Goal: Task Accomplishment & Management: Use online tool/utility

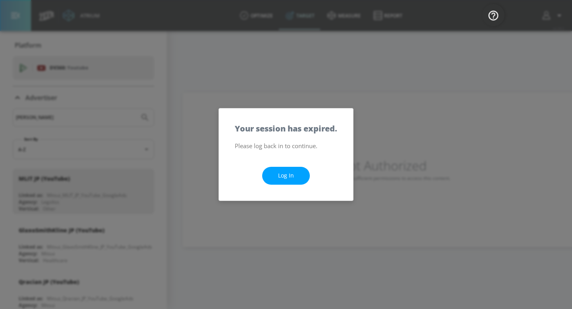
scroll to position [426, 0]
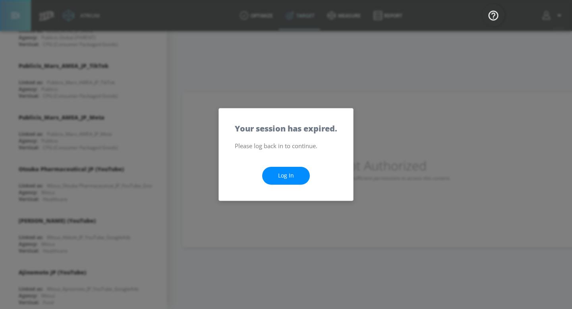
click at [287, 177] on link "Log In" at bounding box center [286, 176] width 48 height 18
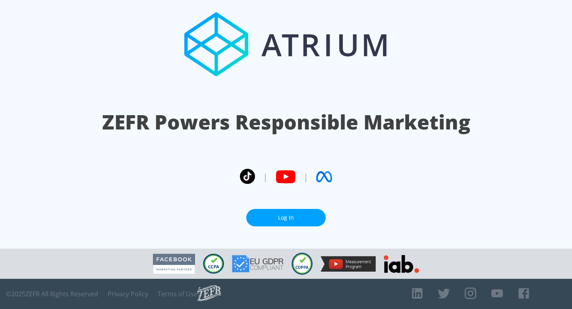
click at [257, 212] on link "Log In" at bounding box center [285, 218] width 79 height 18
click at [284, 216] on link "Log In" at bounding box center [285, 218] width 79 height 18
click at [295, 214] on link "Log In" at bounding box center [285, 218] width 79 height 18
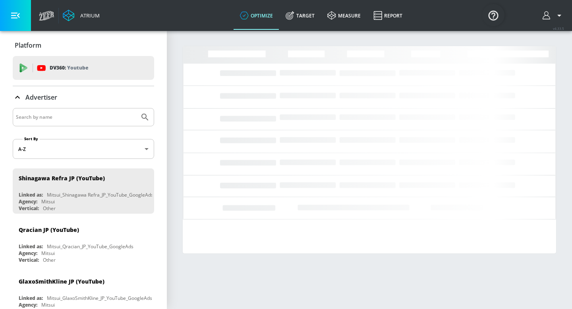
click at [302, 13] on link "Target" at bounding box center [300, 15] width 42 height 29
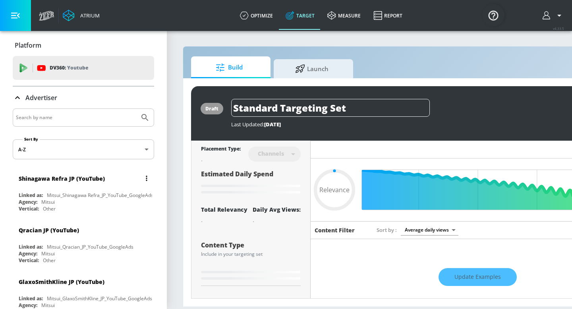
click at [71, 196] on div "Mitsui_Shinagawa Refra_JP_YouTube_GoogleAds" at bounding box center [100, 195] width 106 height 7
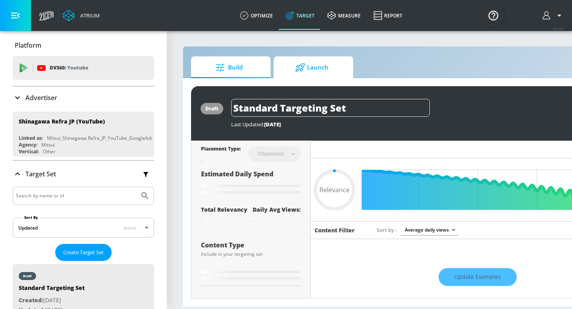
type input "0.6"
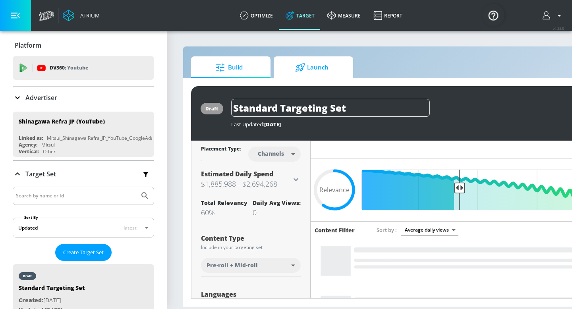
click at [323, 67] on span "Launch" at bounding box center [312, 67] width 60 height 19
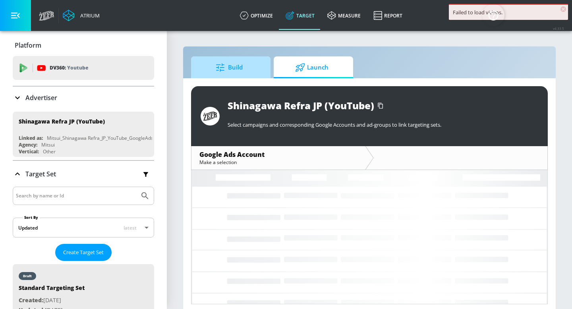
click at [245, 64] on span "Build" at bounding box center [229, 67] width 60 height 19
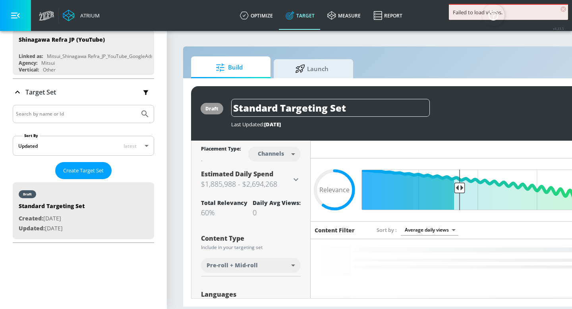
scroll to position [83, 0]
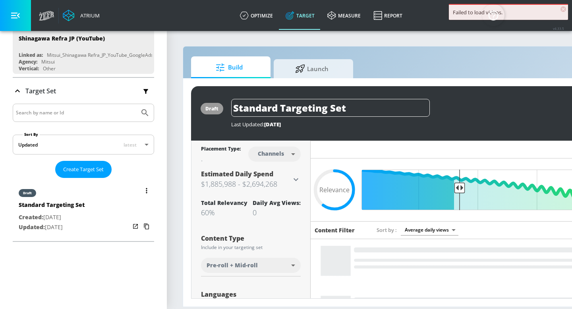
click at [81, 210] on div "Standard Targeting Set" at bounding box center [52, 207] width 66 height 12
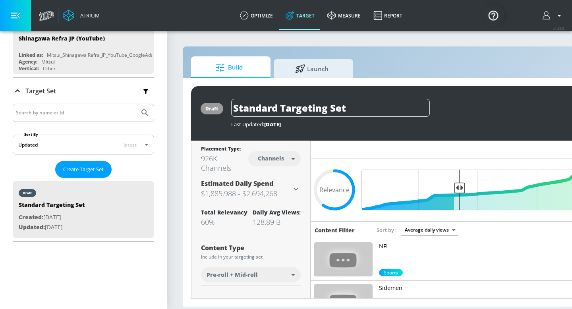
scroll to position [57, 0]
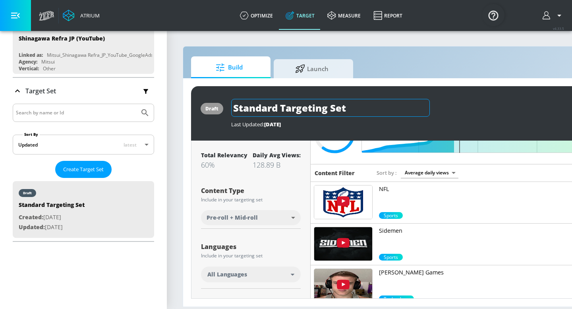
click at [303, 111] on input "Standard Targeting Set" at bounding box center [330, 108] width 199 height 18
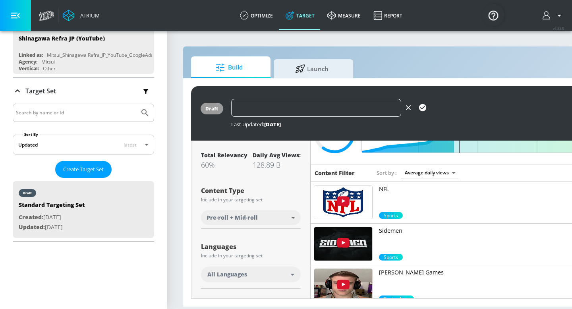
paste input "ビジネス&amp;金融/ニュース&amp;政治/就活・キャリアアップ/テクノロジー"
drag, startPoint x: 272, startPoint y: 108, endPoint x: 217, endPoint y: 108, distance: 54.8
click at [217, 108] on div "draft ビジネス&amp;金融/ニュース&amp;政治/就活・キャリアアップ/テクノロジー Last Updated: [DATE] Activate" at bounding box center [417, 113] width 453 height 54
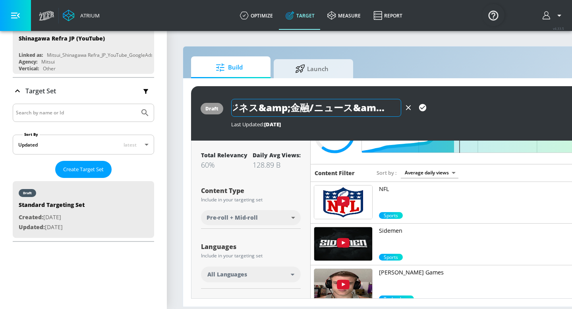
click at [288, 113] on input "ビジネス&amp;金融/ニュース&amp;政治/就活・キャリアアップ/テクノロジー" at bounding box center [316, 108] width 170 height 18
drag, startPoint x: 322, startPoint y: 106, endPoint x: 351, endPoint y: 99, distance: 30.5
click at [352, 106] on input "ビジネス/金融/ニュース&amp;政治/就活・キャリアアップ/テクノロジー" at bounding box center [316, 108] width 170 height 18
click at [263, 106] on input "ビジネス/金融/ニュース・政治/就活・キャリアアップ/テクノロジー" at bounding box center [316, 108] width 170 height 18
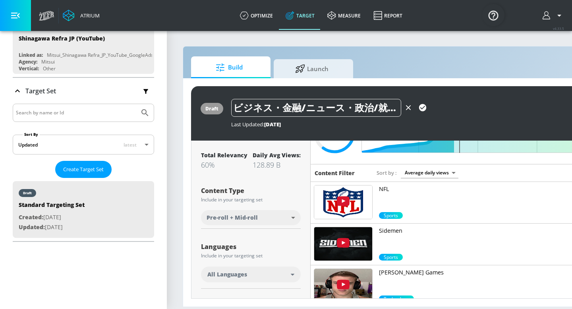
type input "ビジネス・金融/ニュース・政治/就活・キャリアアップ/テクノロジー"
click at [422, 106] on icon "button" at bounding box center [422, 107] width 7 height 7
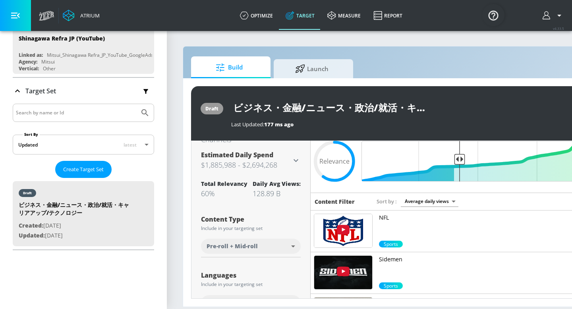
scroll to position [20, 0]
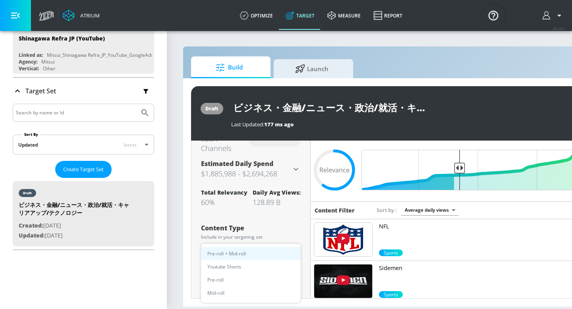
click at [282, 252] on body "Atrium optimize Target measure Report optimize Target measure Report v 4.33.5 P…" at bounding box center [286, 154] width 572 height 309
click at [284, 230] on div at bounding box center [286, 154] width 572 height 309
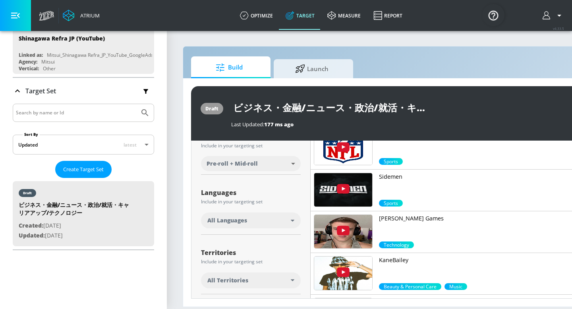
scroll to position [118, 0]
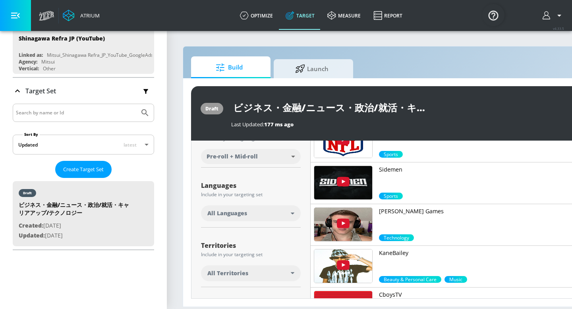
click at [281, 216] on div "All Languages" at bounding box center [248, 213] width 83 height 8
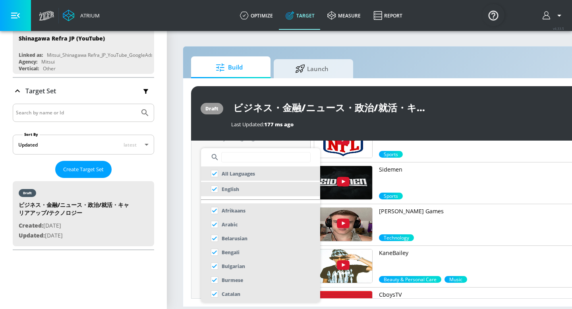
click at [251, 160] on input "text" at bounding box center [265, 157] width 89 height 10
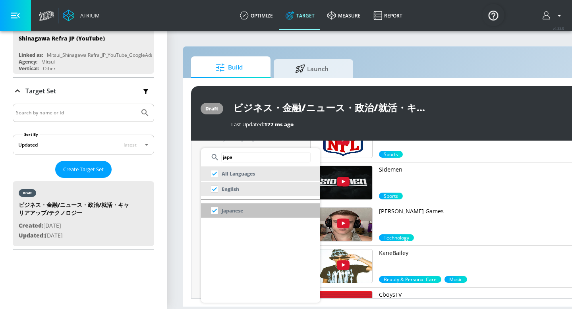
type input "japa"
click at [227, 208] on p "Japanese" at bounding box center [232, 210] width 21 height 8
checkbox input "false"
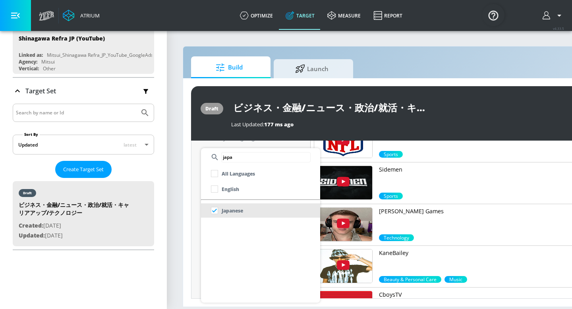
click at [196, 216] on div at bounding box center [286, 154] width 572 height 309
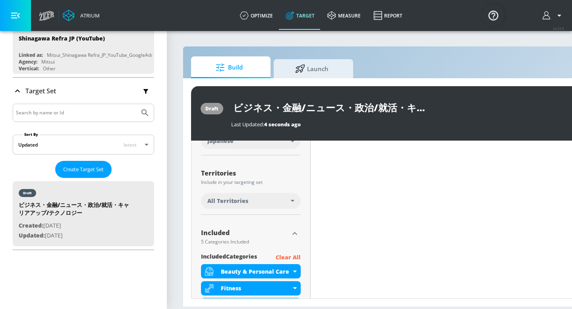
scroll to position [174, 0]
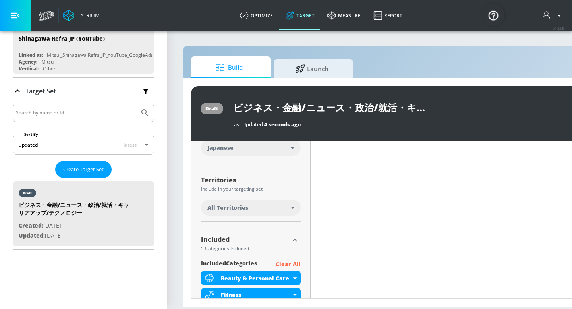
click at [288, 208] on div "All Territories" at bounding box center [248, 208] width 83 height 8
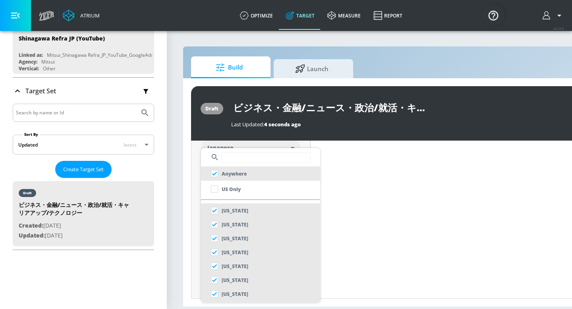
click at [241, 155] on input "text" at bounding box center [265, 157] width 89 height 10
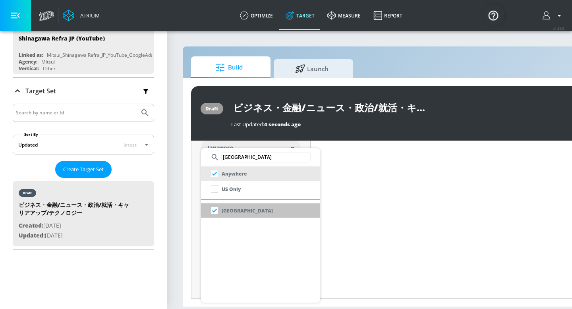
type input "[GEOGRAPHIC_DATA]"
click at [225, 212] on p "[GEOGRAPHIC_DATA]" at bounding box center [247, 210] width 51 height 8
checkbox input "false"
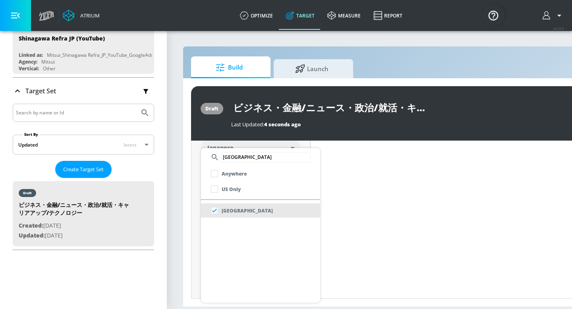
click at [196, 194] on div at bounding box center [286, 154] width 572 height 309
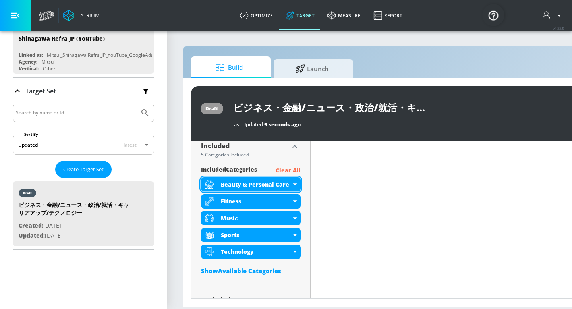
scroll to position [268, 0]
click at [286, 170] on p "Clear All" at bounding box center [288, 171] width 25 height 10
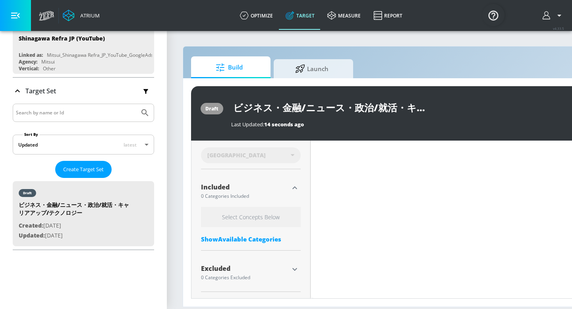
click at [255, 241] on div "Show Available Categories" at bounding box center [251, 239] width 100 height 8
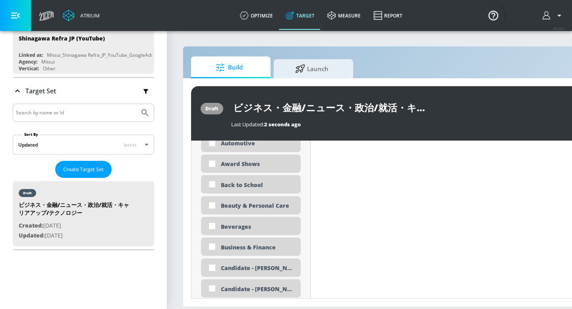
scroll to position [445, 0]
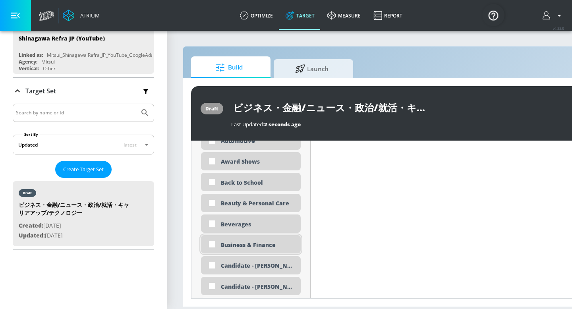
click at [231, 243] on div "Business & Finance" at bounding box center [258, 245] width 74 height 8
checkbox input "true"
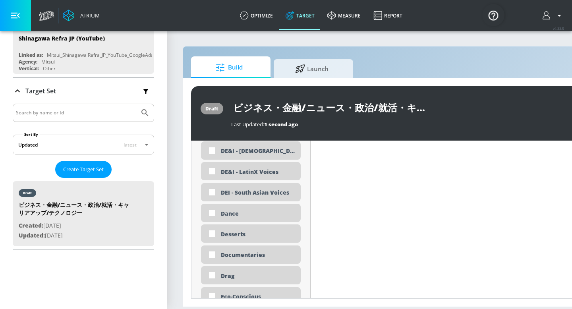
scroll to position [755, 0]
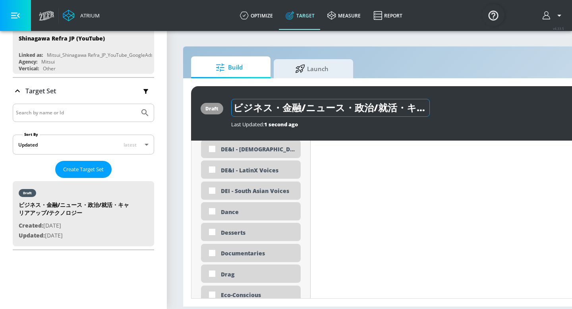
click at [315, 108] on input "ビジネス・金融/ニュース・政治/就活・キャリアアップ/テクノロジー" at bounding box center [330, 108] width 199 height 18
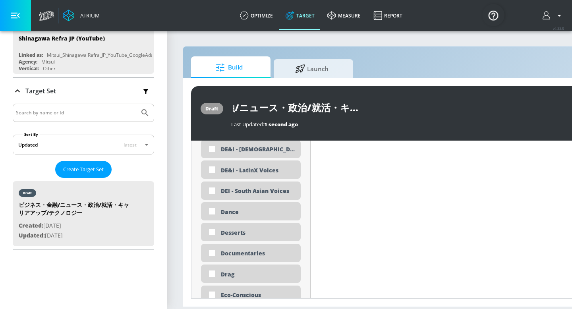
scroll to position [0, 102]
drag, startPoint x: 315, startPoint y: 108, endPoint x: 434, endPoint y: 108, distance: 118.3
click at [434, 108] on div "ビジネス・金融/ニュース・政治/就活・キャリアアップ/テクノロジー" at bounding box center [402, 108] width 343 height 18
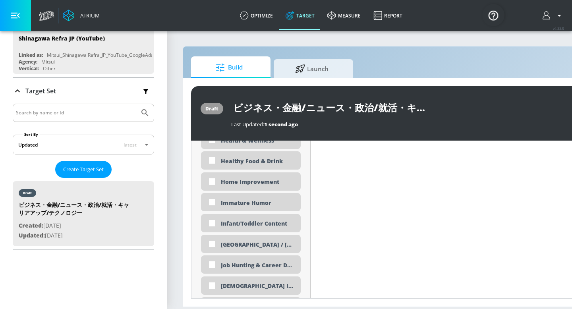
scroll to position [1308, 0]
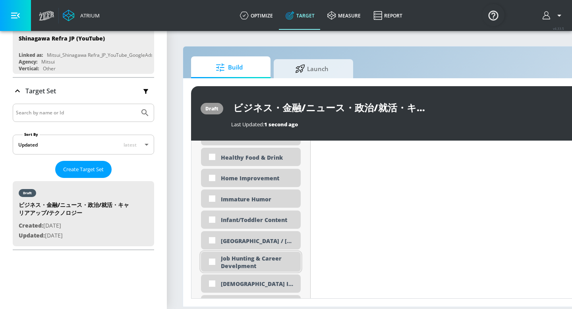
click at [255, 262] on div "Job Hunting & Career Develpment" at bounding box center [258, 262] width 74 height 15
checkbox input "true"
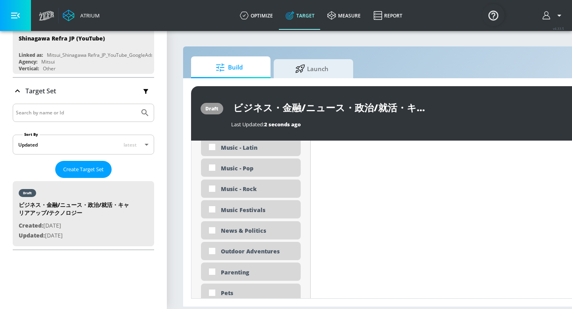
scroll to position [1786, 0]
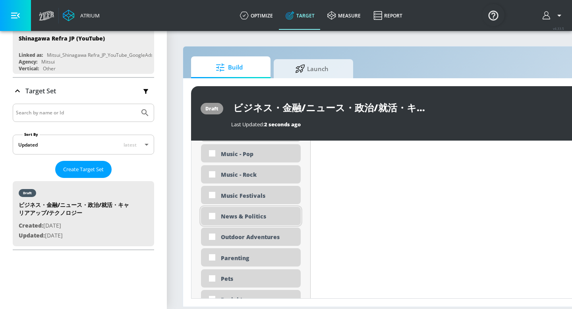
click at [238, 216] on div "News & Politics" at bounding box center [258, 216] width 74 height 8
checkbox input "true"
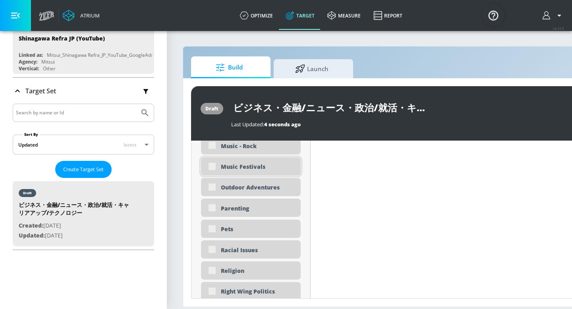
scroll to position [1841, 0]
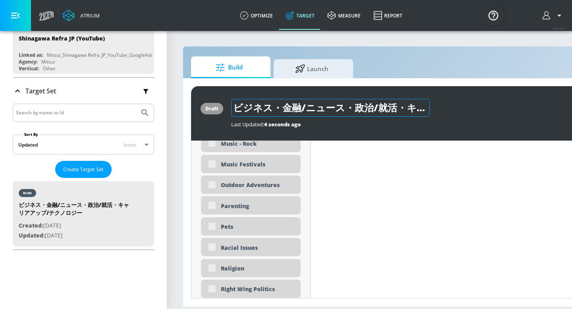
click at [362, 105] on input "ビジネス・金融/ニュース・政治/就活・キャリアアップ/テクノロジー" at bounding box center [330, 108] width 199 height 18
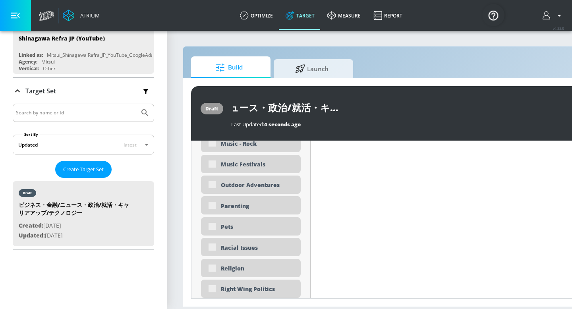
scroll to position [0, 102]
drag, startPoint x: 369, startPoint y: 106, endPoint x: 443, endPoint y: 106, distance: 74.2
click at [445, 106] on div "ビジネス・金融/ニュース・政治/就活・キャリアアップ/テクノロジー" at bounding box center [402, 108] width 343 height 18
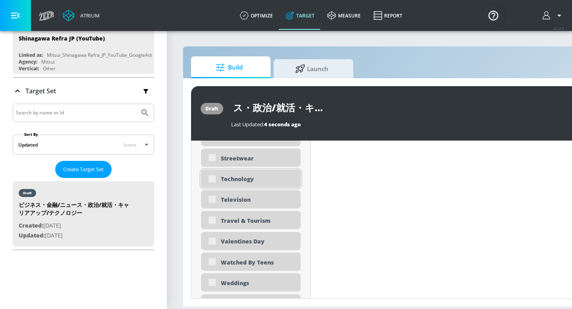
scroll to position [0, 0]
click at [245, 176] on div "Technology" at bounding box center [258, 179] width 74 height 8
click at [229, 178] on div "Technology" at bounding box center [258, 179] width 74 height 8
click at [240, 178] on div "Technology" at bounding box center [258, 179] width 74 height 8
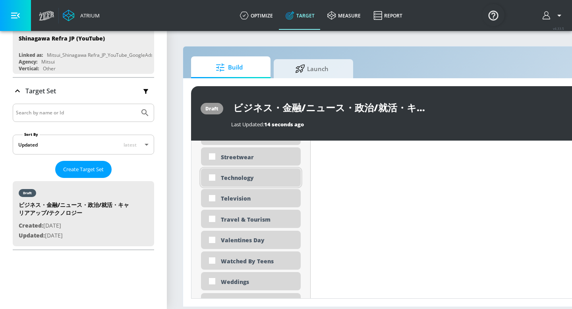
scroll to position [2403, 0]
click at [212, 177] on input "checkbox" at bounding box center [212, 177] width 14 height 14
checkbox input "true"
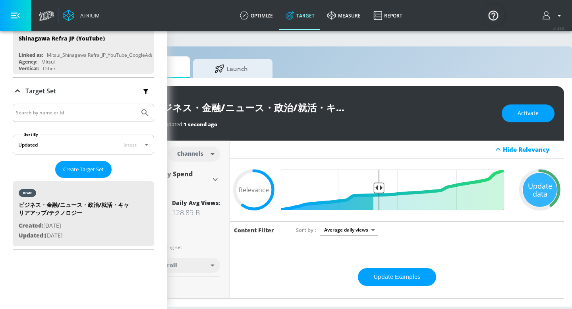
scroll to position [0, 97]
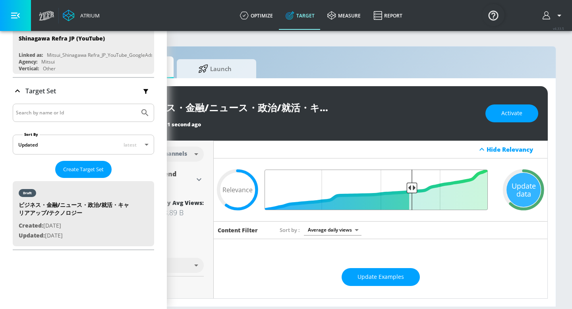
drag, startPoint x: 363, startPoint y: 185, endPoint x: 411, endPoint y: 186, distance: 48.0
type input "0.38"
click at [411, 186] on input "Final Threshold" at bounding box center [380, 190] width 222 height 40
click at [508, 114] on span "Activate" at bounding box center [511, 113] width 21 height 10
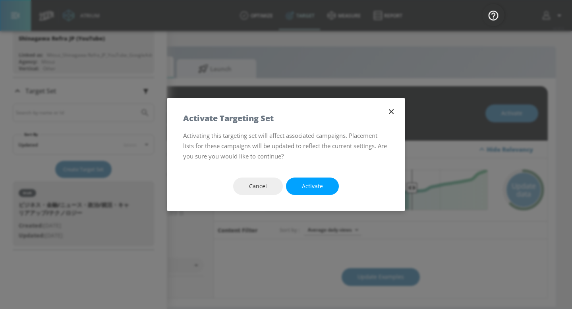
click at [312, 182] on span "Activate" at bounding box center [312, 186] width 21 height 10
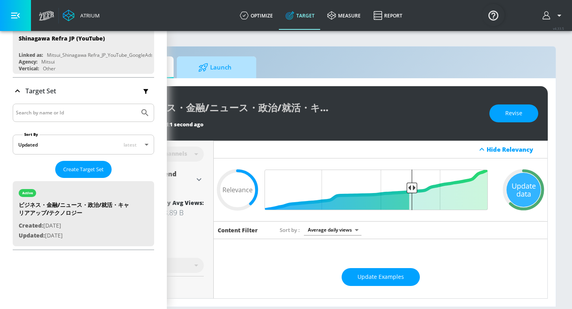
click at [203, 64] on icon at bounding box center [203, 67] width 9 height 8
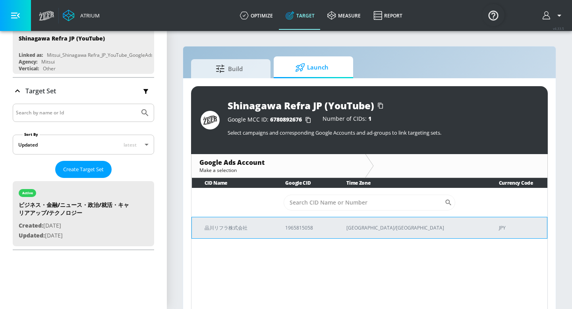
click at [224, 228] on p "品川リフラ株式会社" at bounding box center [235, 228] width 62 height 8
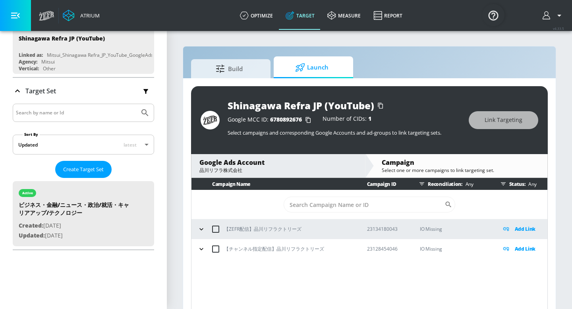
scroll to position [12, 0]
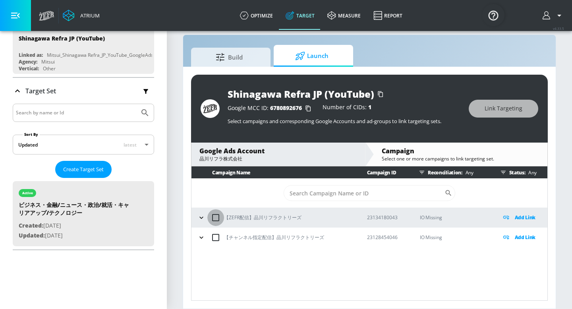
click at [213, 217] on input "checkbox" at bounding box center [215, 217] width 17 height 17
checkbox input "true"
click at [505, 107] on span "Link Targeting" at bounding box center [503, 109] width 38 height 10
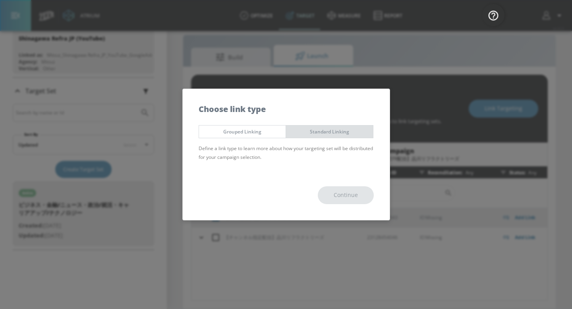
click at [333, 133] on span "Standard Linking" at bounding box center [329, 131] width 75 height 8
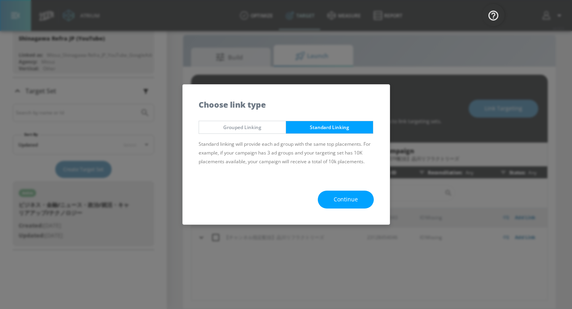
click at [333, 200] on button "Continue" at bounding box center [346, 200] width 56 height 18
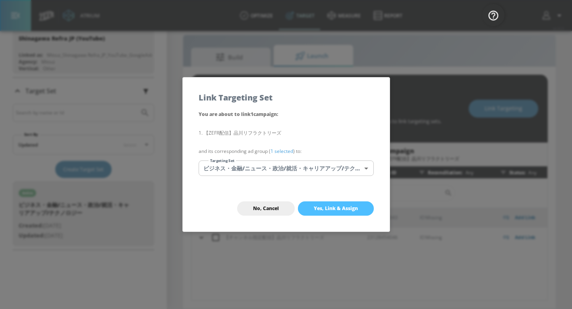
click at [326, 206] on span "Yes, Link & Assign" at bounding box center [336, 208] width 44 height 6
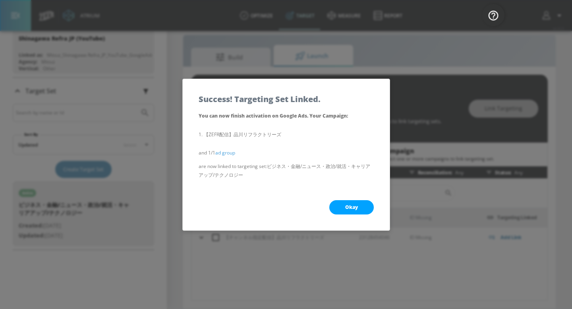
click at [335, 207] on button "Okay" at bounding box center [351, 207] width 44 height 14
